Goal: Information Seeking & Learning: Learn about a topic

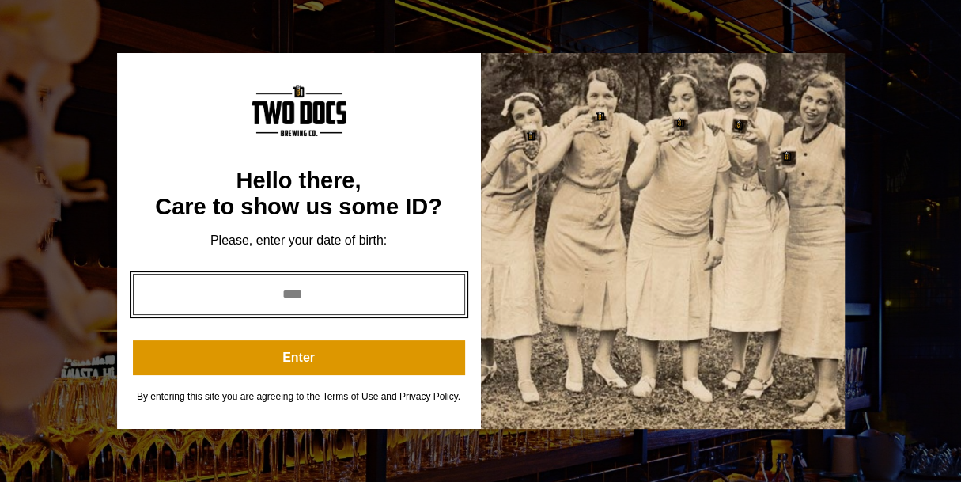
click at [357, 312] on input "year" at bounding box center [299, 294] width 332 height 41
type input "****"
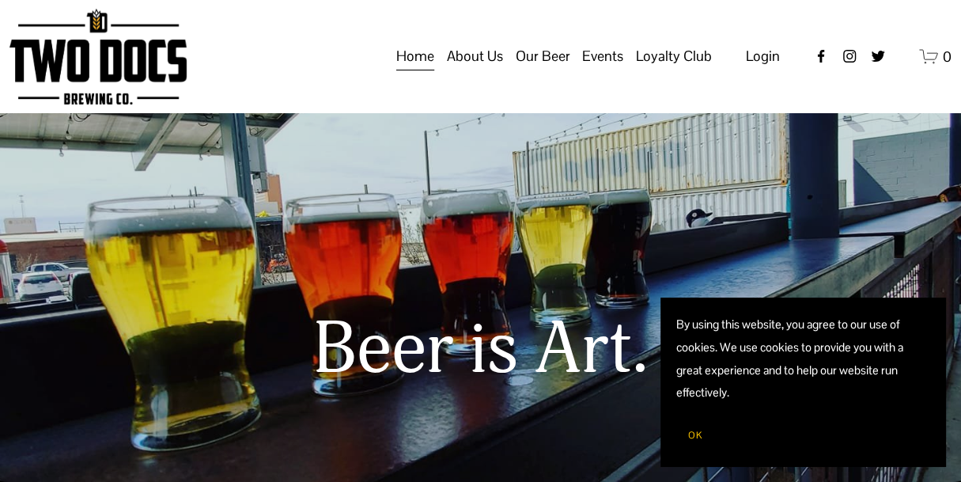
click at [479, 70] on span "About Us" at bounding box center [475, 56] width 56 height 27
click at [494, 67] on span "About Us" at bounding box center [475, 56] width 56 height 27
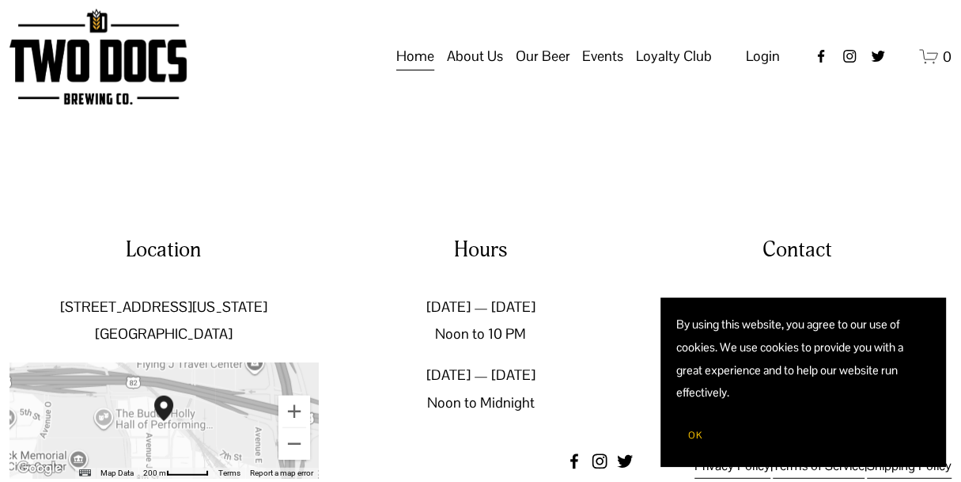
scroll to position [2208, 0]
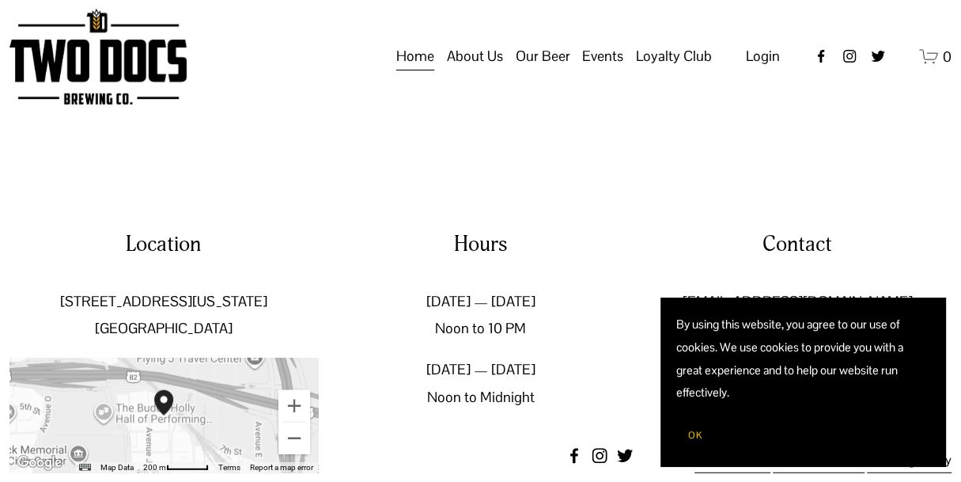
click at [490, 70] on span "About Us" at bounding box center [475, 56] width 56 height 27
click at [0, 0] on span "Green Initiative" at bounding box center [0, 0] width 0 height 0
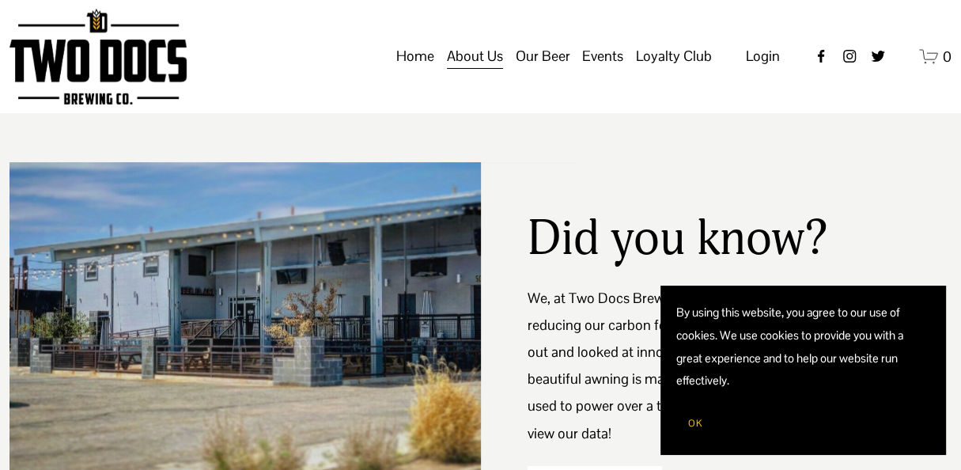
click at [0, 0] on span "Our Mission" at bounding box center [0, 0] width 0 height 0
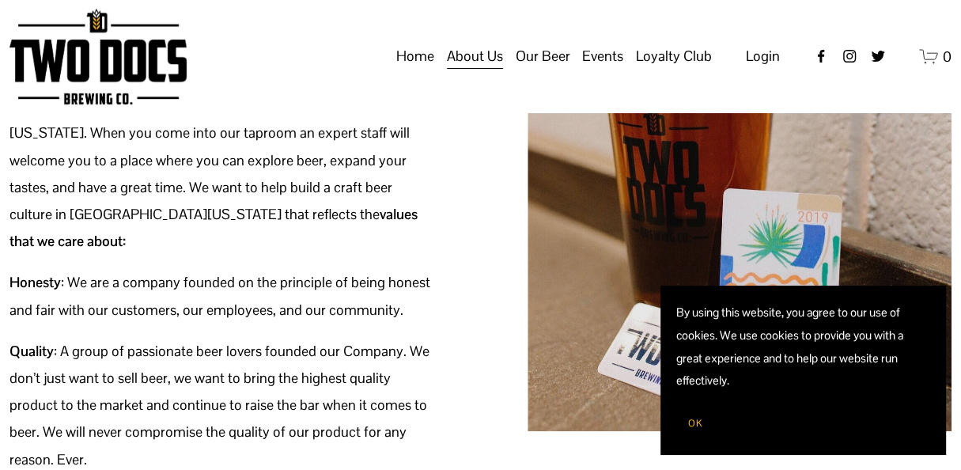
scroll to position [145, 0]
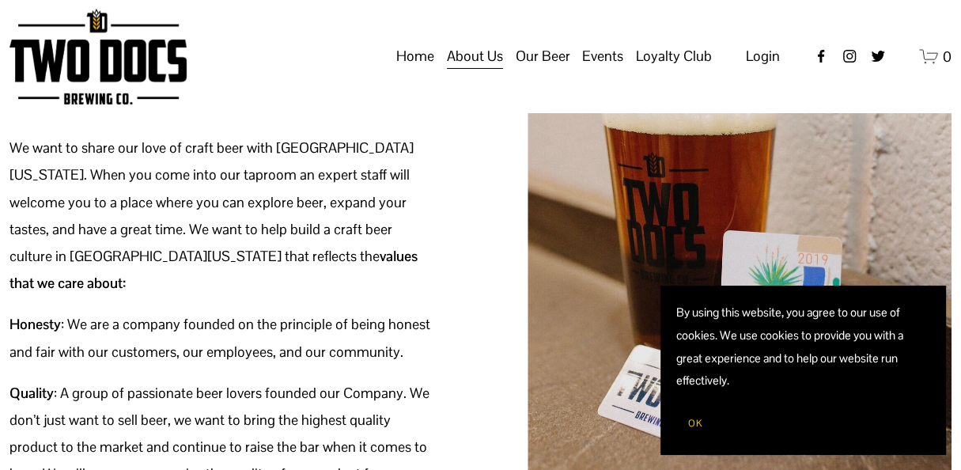
click at [418, 71] on link "Home" at bounding box center [415, 57] width 38 height 30
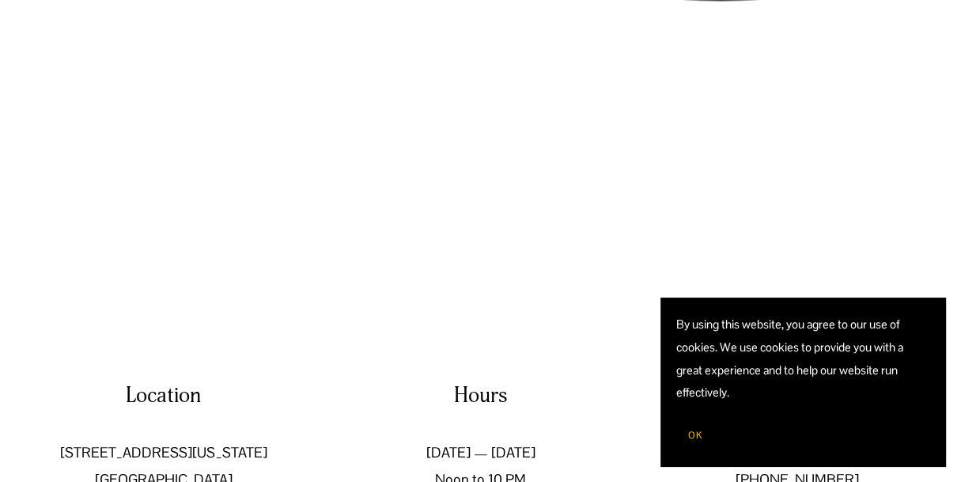
scroll to position [2063, 0]
